Goal: Information Seeking & Learning: Learn about a topic

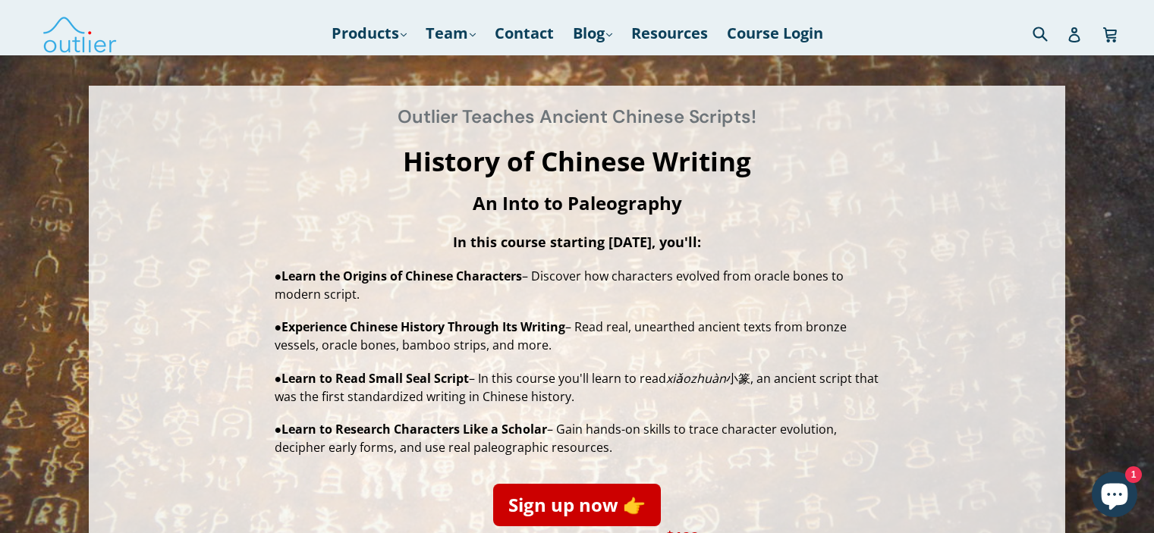
scroll to position [76, 0]
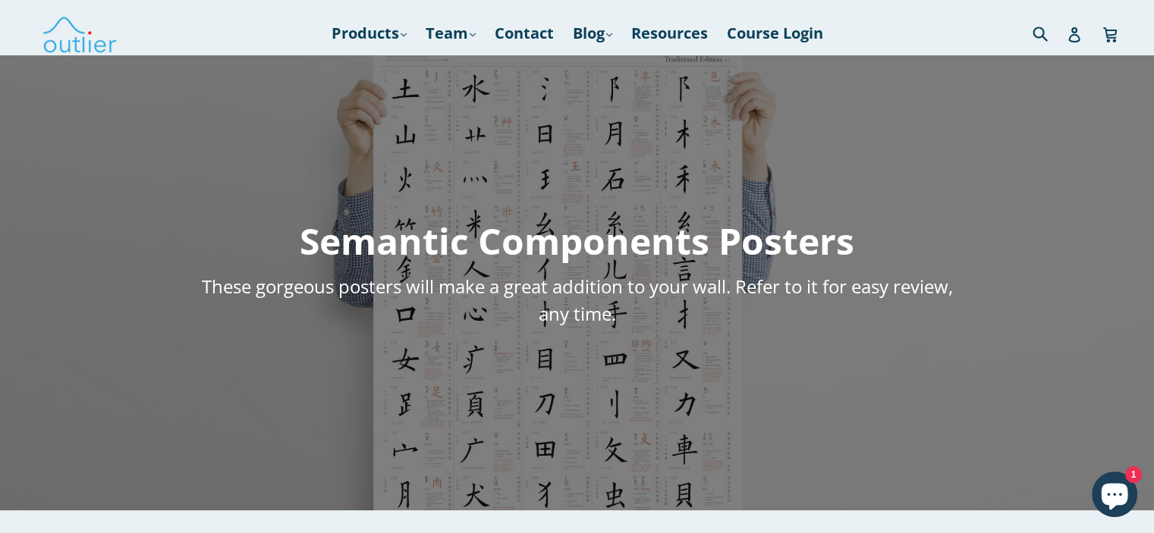
click at [631, 146] on div "Semantic Components Posters These gorgeous posters will make a great addition t…" at bounding box center [577, 282] width 1154 height 455
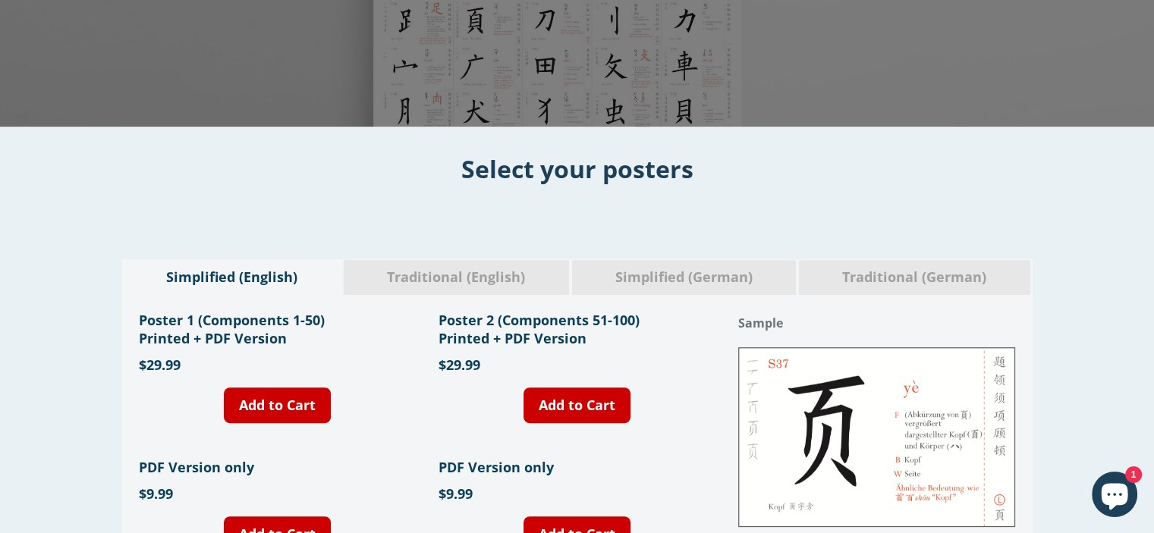
scroll to position [379, 0]
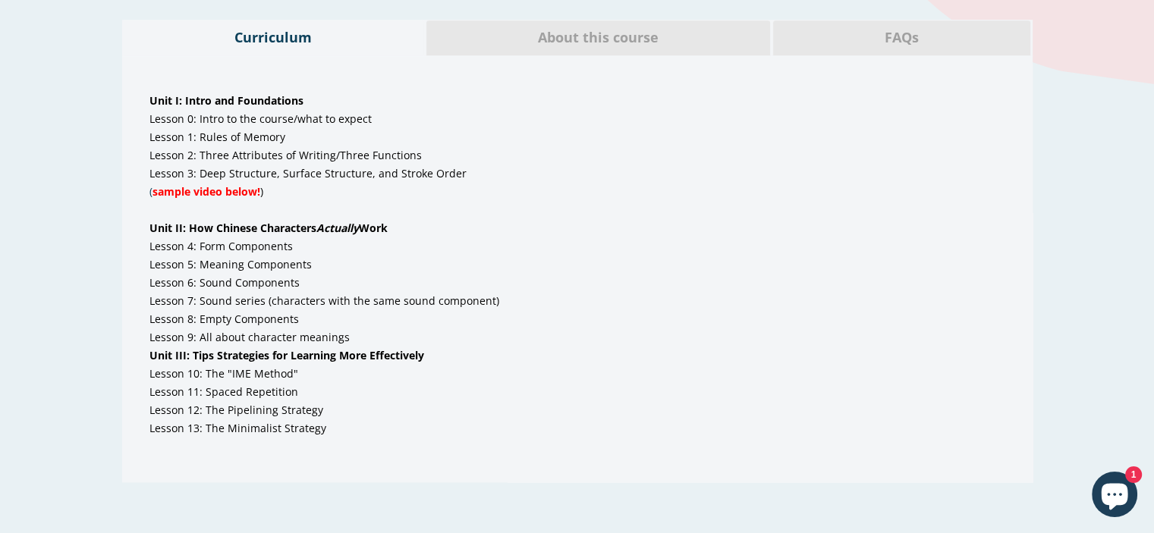
scroll to position [834, 0]
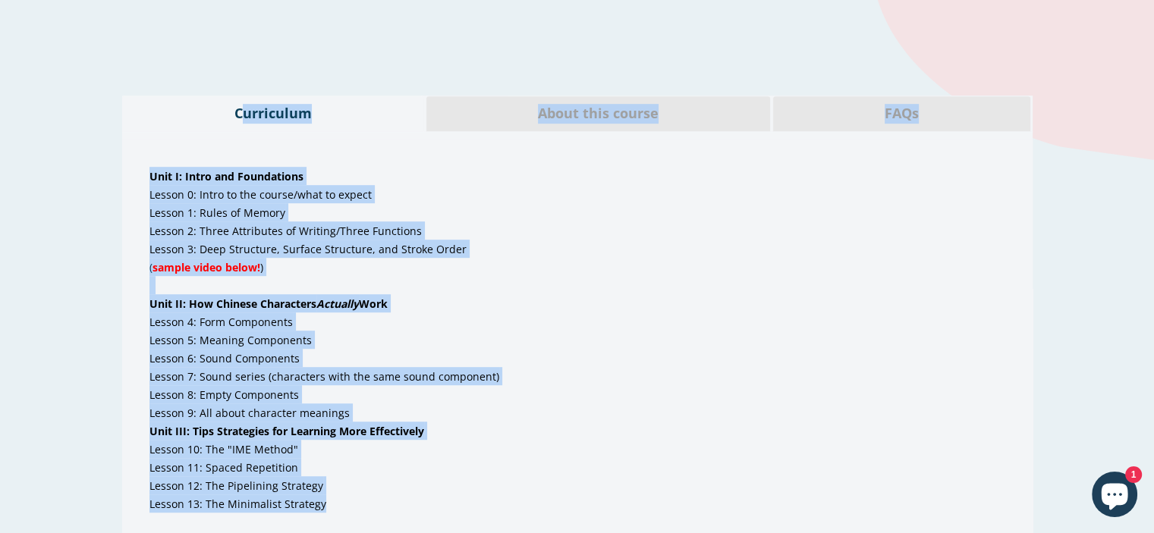
drag, startPoint x: 210, startPoint y: 121, endPoint x: 388, endPoint y: 497, distance: 415.4
click at [392, 502] on div "Curriculum About this course FAQs Unit I: Intro and Foundations Lesson 0: Intro…" at bounding box center [577, 327] width 910 height 463
copy div "Curriculum About this course FAQs Unit I: Intro and Foundations Lesson 0: Intro…"
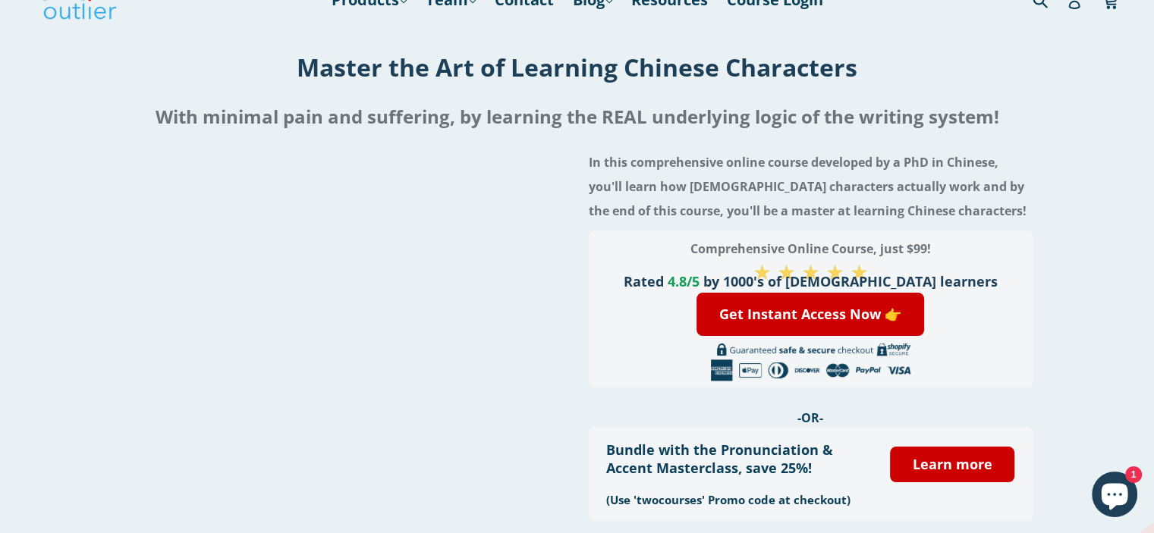
scroll to position [0, 0]
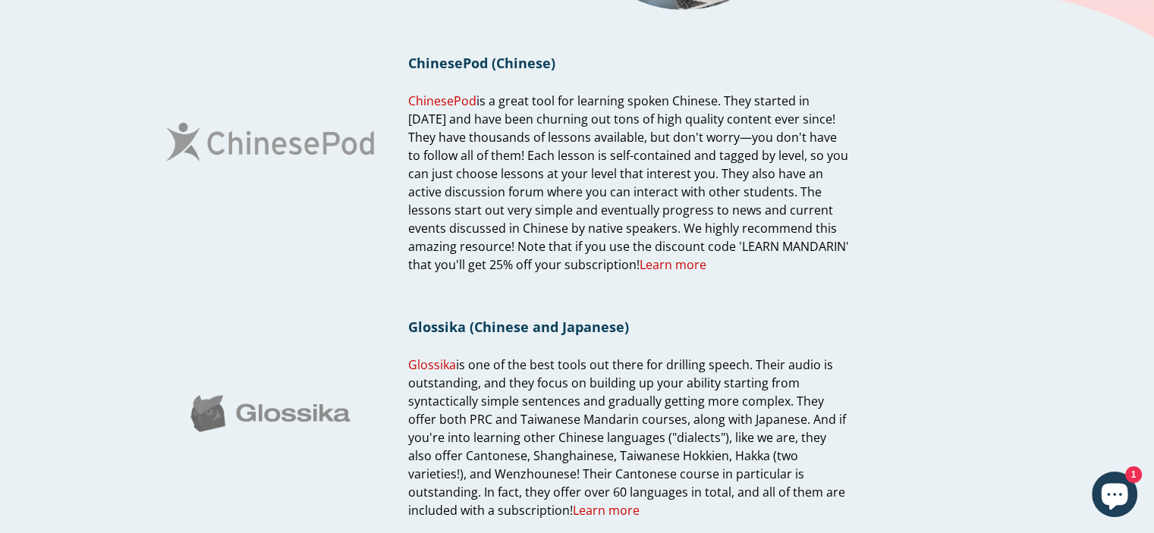
scroll to position [228, 0]
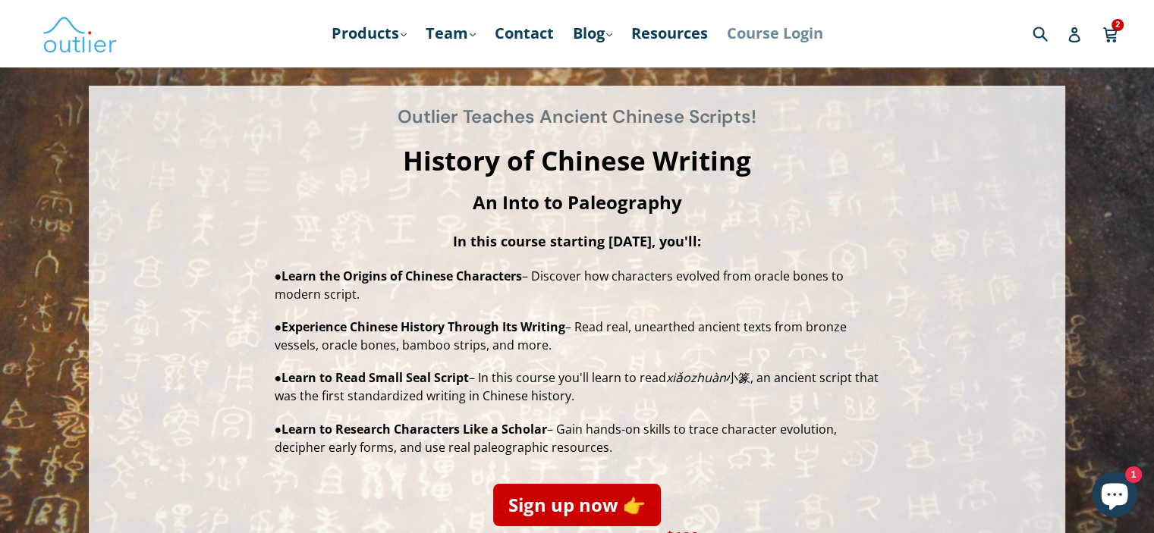
click at [784, 36] on link "Course Login" at bounding box center [775, 33] width 112 height 27
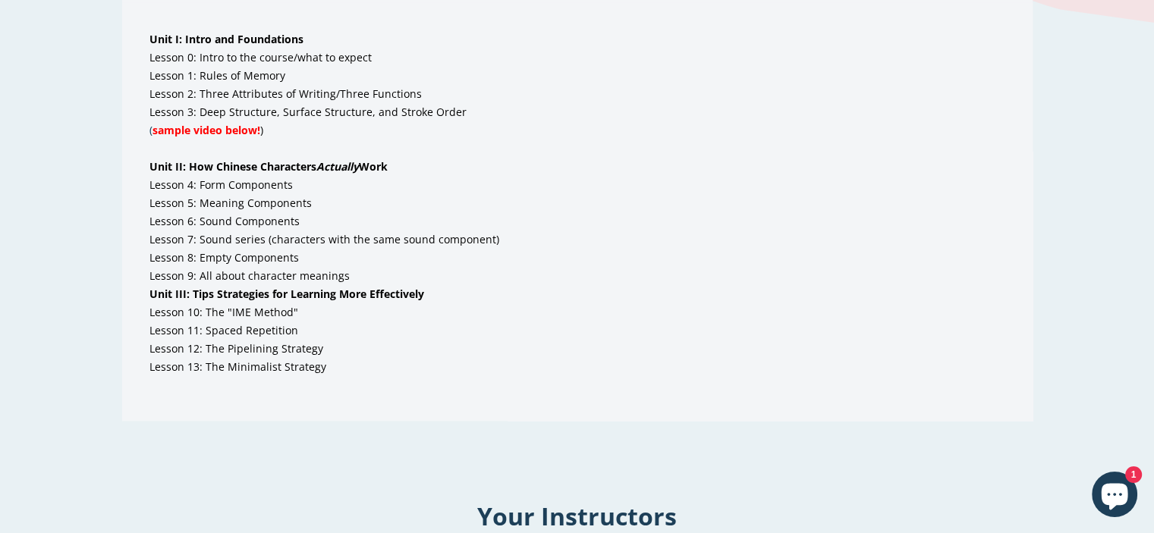
scroll to position [910, 0]
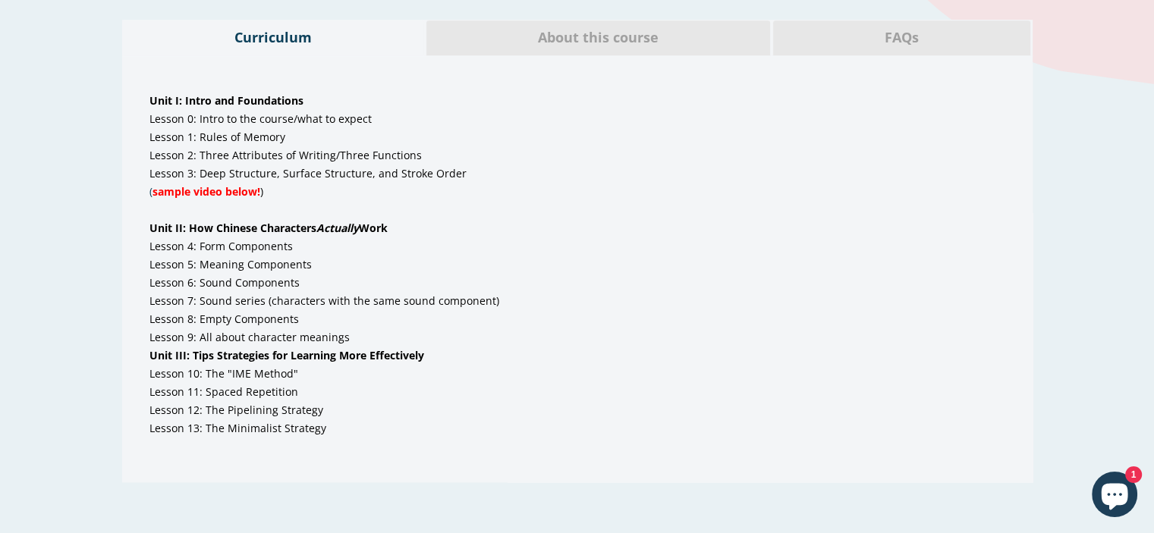
click at [589, 46] on span "About this course" at bounding box center [598, 38] width 321 height 20
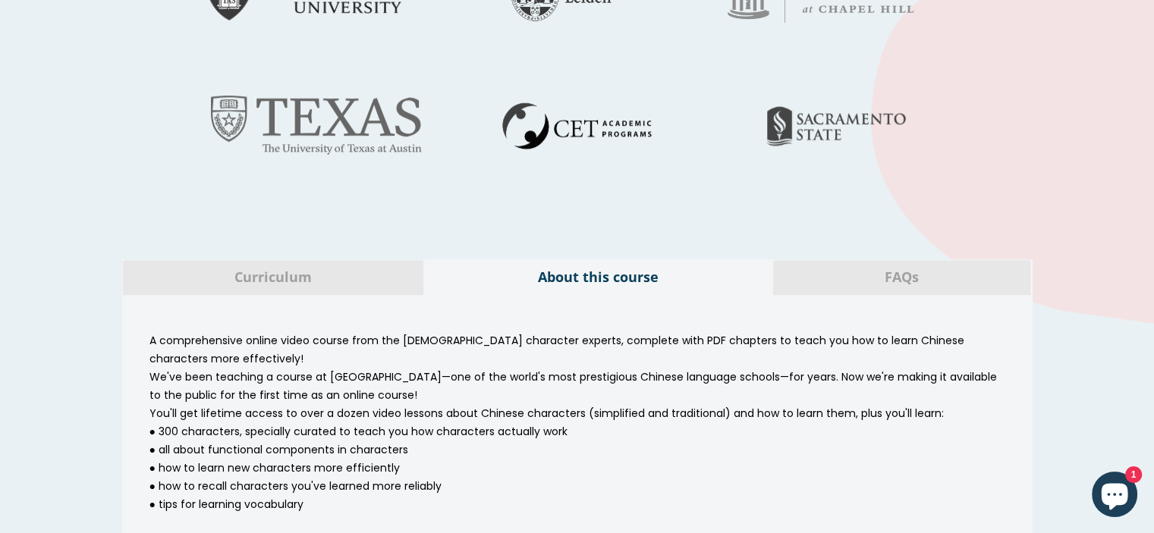
scroll to position [683, 0]
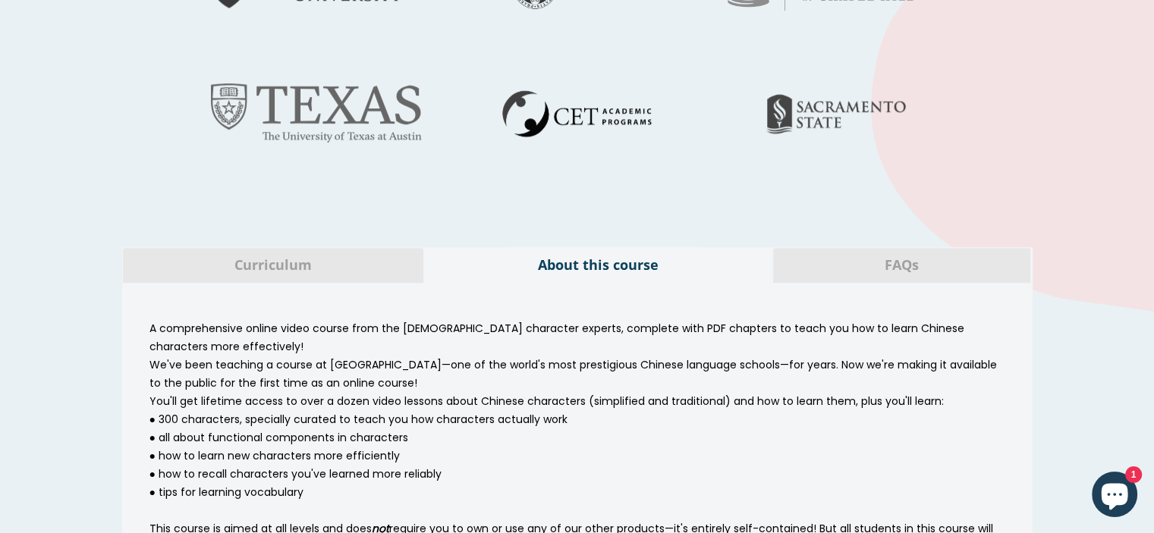
click at [395, 272] on span "Curriculum" at bounding box center [273, 266] width 278 height 20
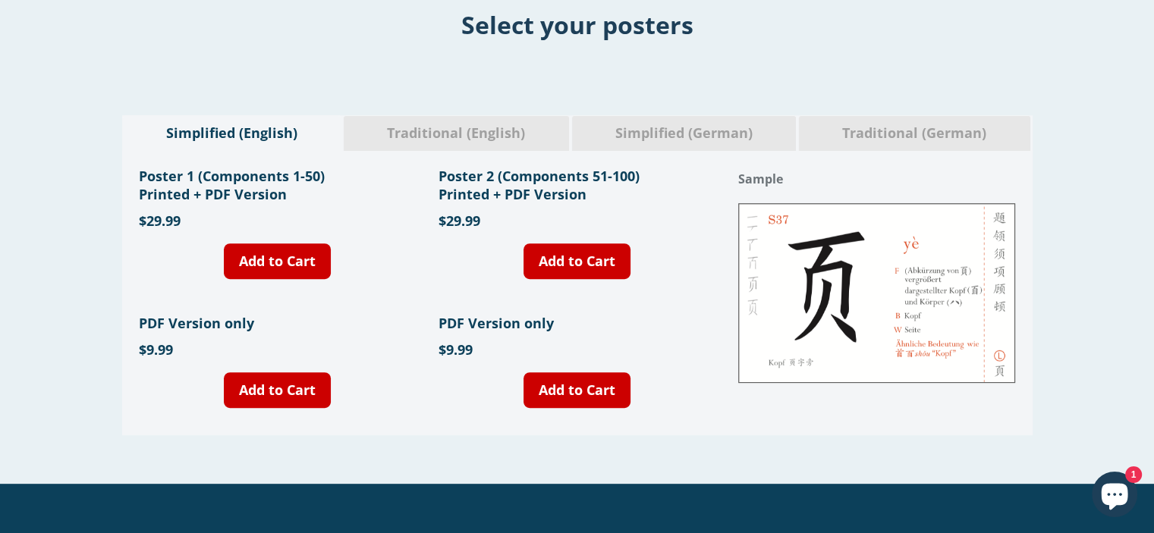
scroll to position [531, 0]
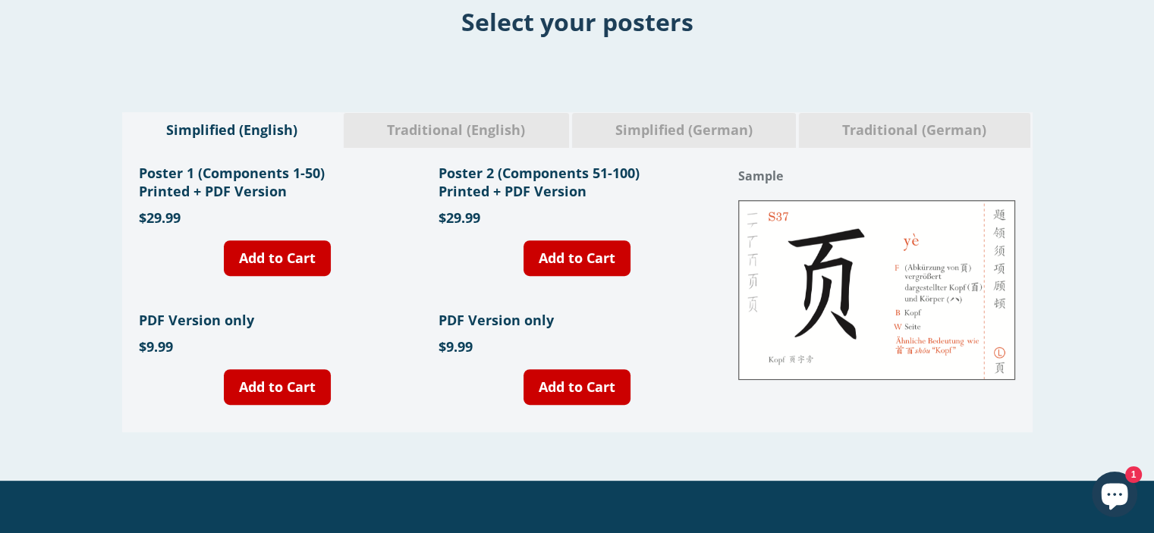
click at [179, 313] on h1 "PDF Version only" at bounding box center [277, 320] width 277 height 18
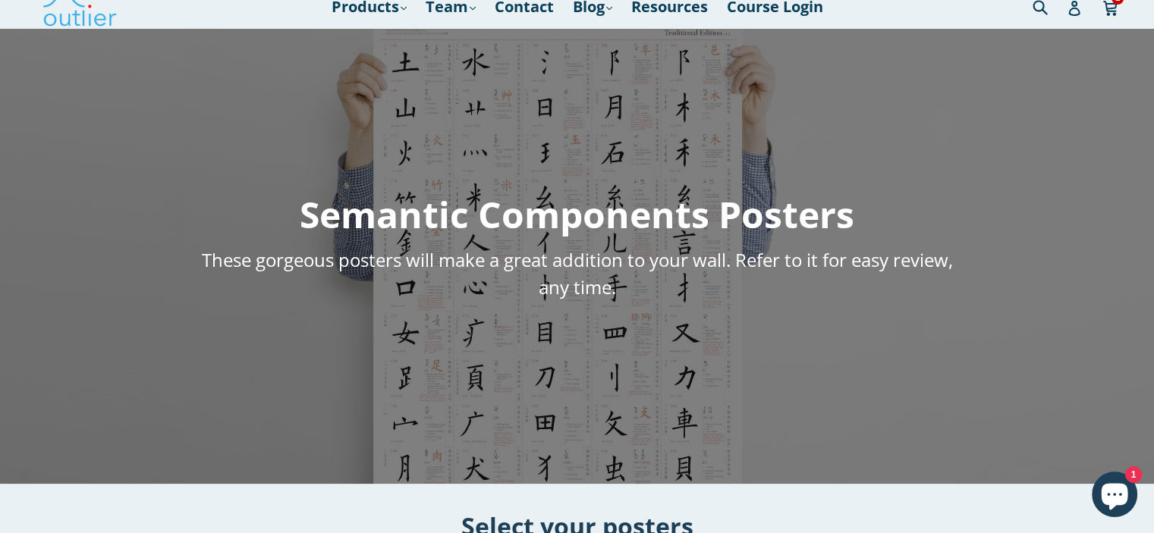
scroll to position [0, 0]
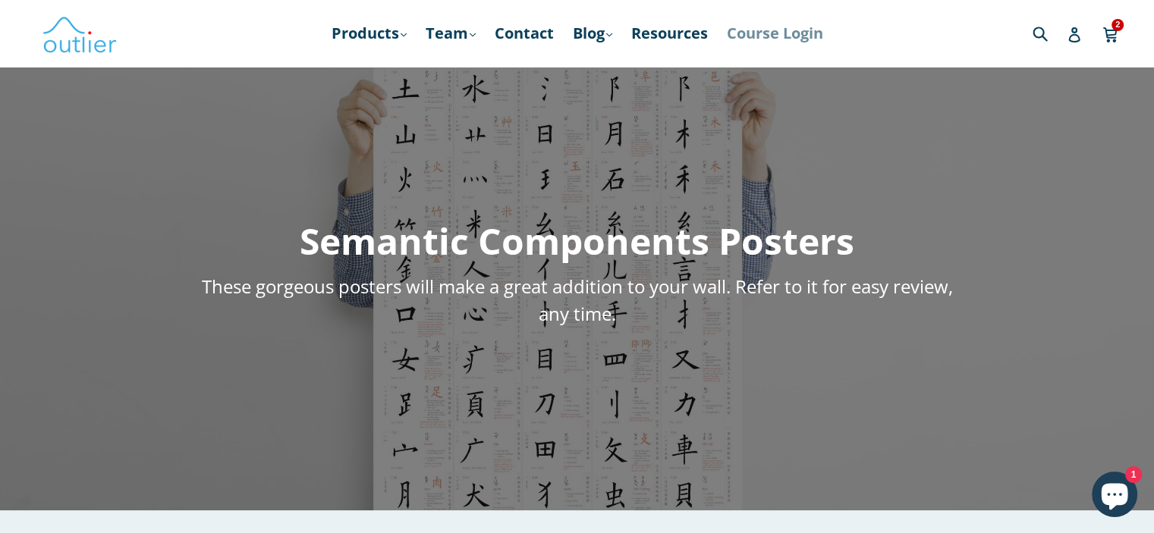
click at [746, 28] on link "Course Login" at bounding box center [775, 33] width 112 height 27
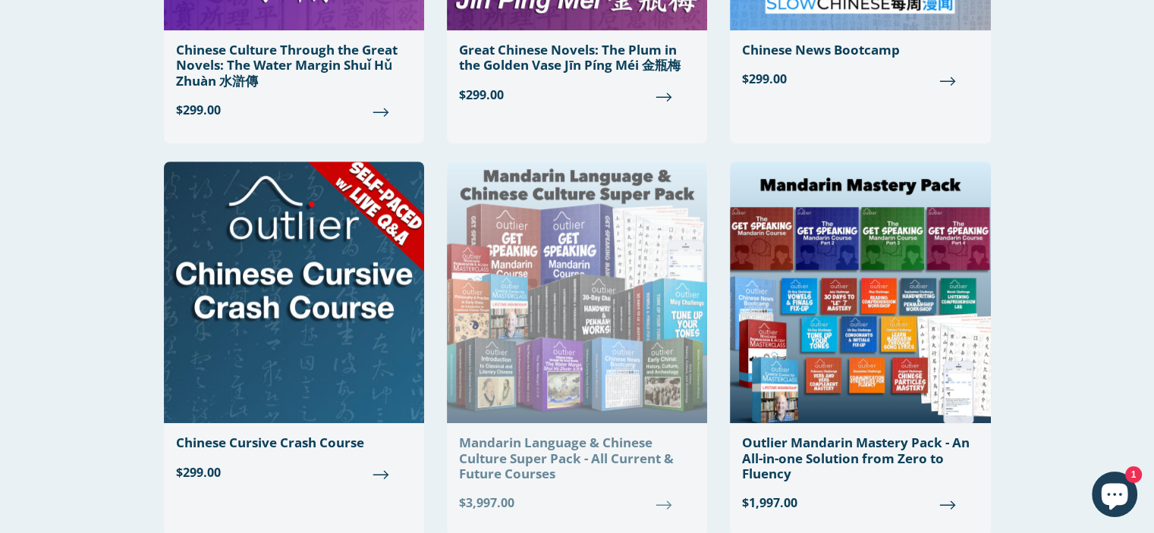
scroll to position [1138, 0]
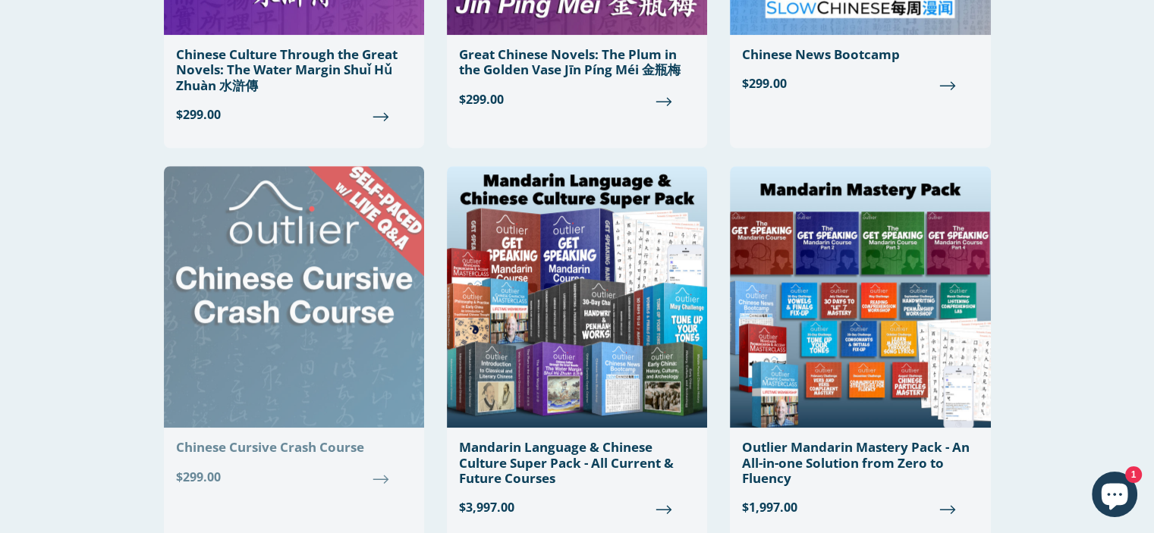
click at [285, 287] on img at bounding box center [294, 297] width 260 height 262
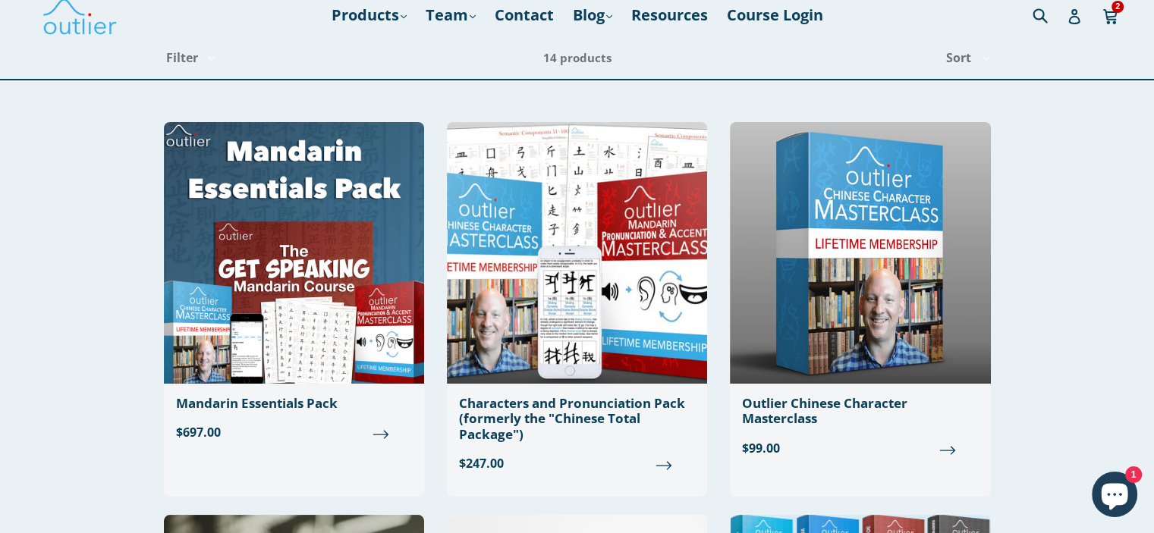
scroll to position [0, 0]
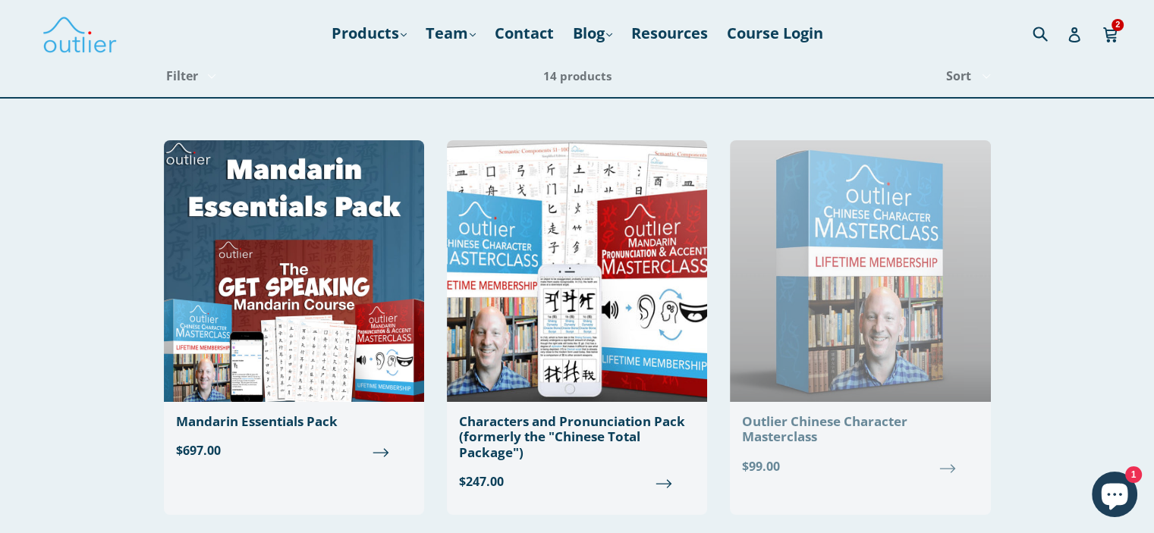
click at [907, 266] on img at bounding box center [860, 271] width 260 height 262
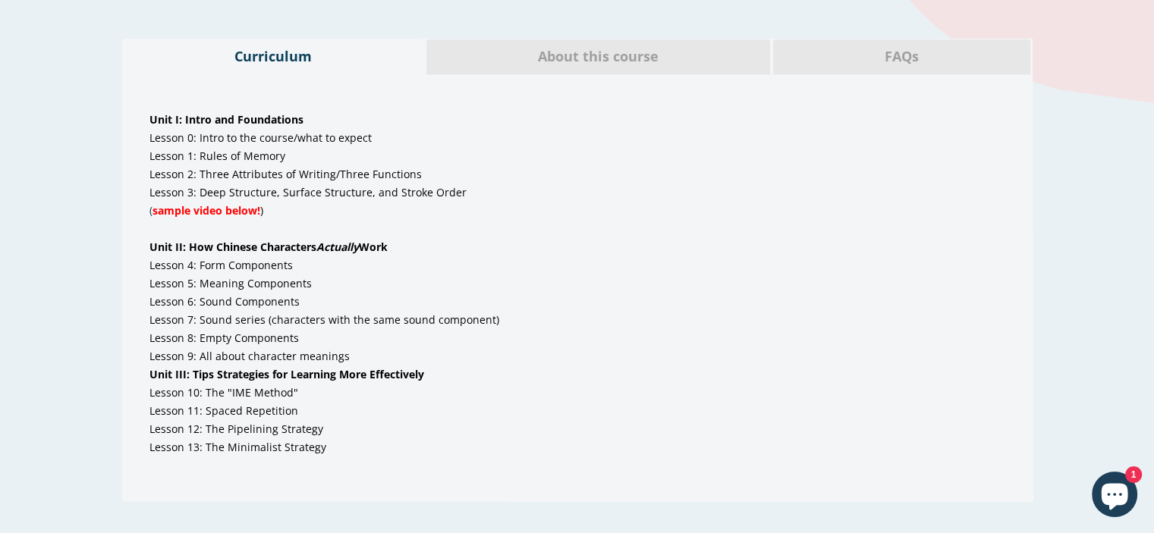
scroll to position [910, 0]
